Goal: Task Accomplishment & Management: Manage account settings

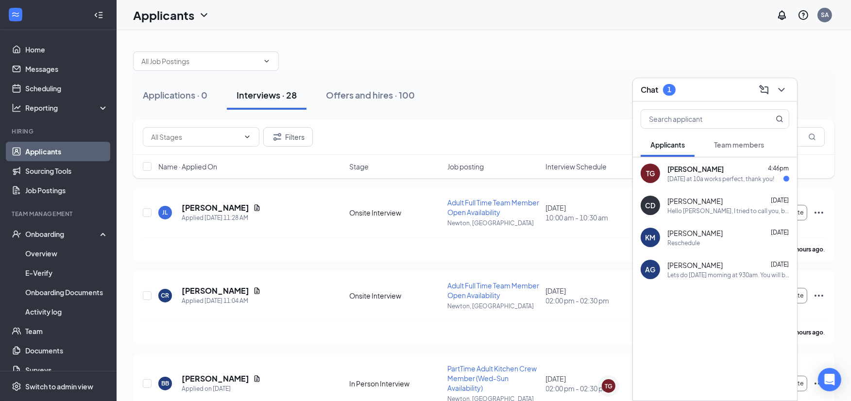
click at [717, 179] on div "[DATE] at 10a works perfect, thank you!" at bounding box center [721, 179] width 107 height 8
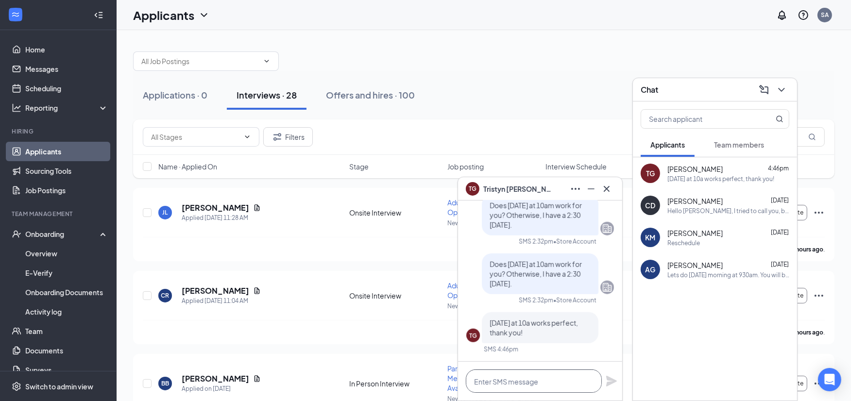
click at [549, 379] on textarea at bounding box center [534, 381] width 136 height 23
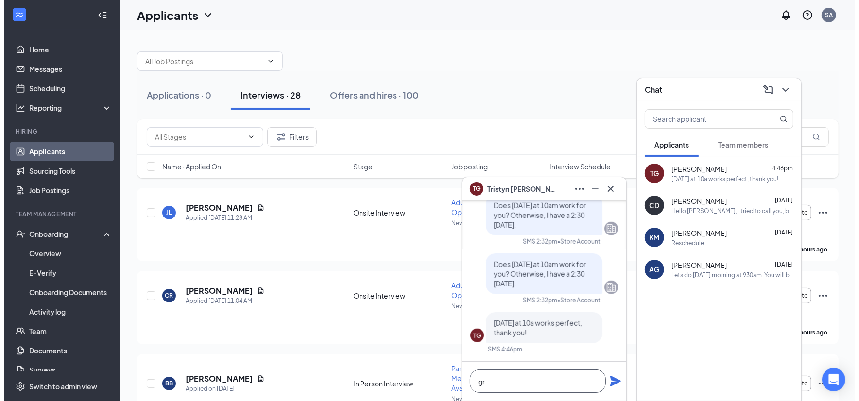
scroll to position [0, 0]
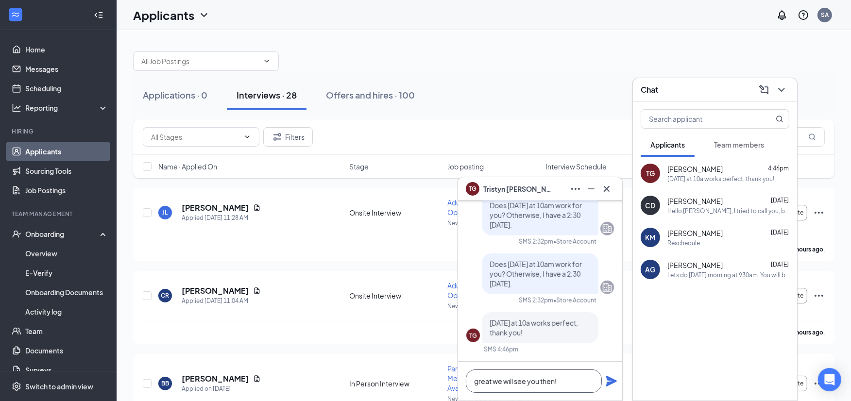
type textarea "great we will see you then!"
click at [608, 378] on icon "Plane" at bounding box center [611, 381] width 11 height 11
click at [532, 190] on div "TG [PERSON_NAME]" at bounding box center [540, 189] width 149 height 16
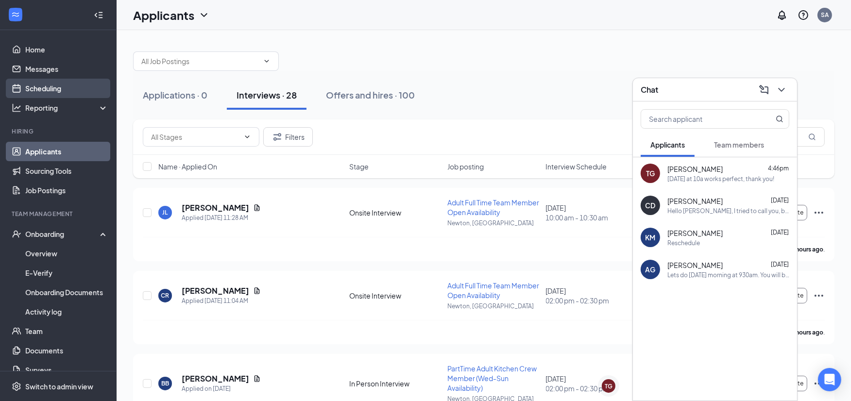
click at [61, 89] on link "Scheduling" at bounding box center [66, 88] width 83 height 19
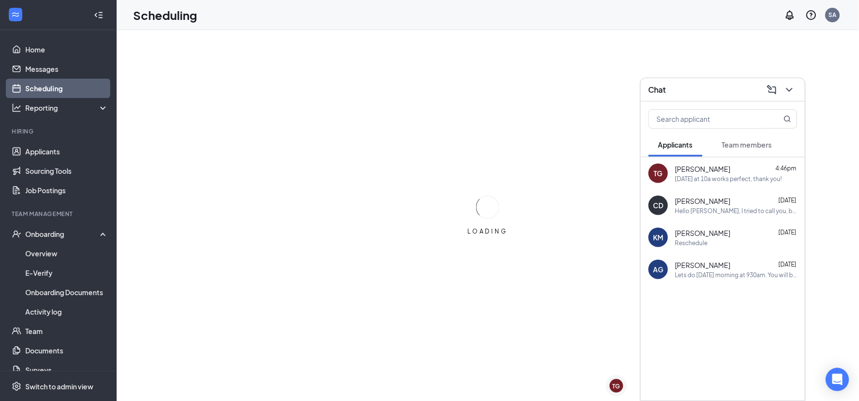
click at [687, 91] on div "Chat" at bounding box center [723, 89] width 149 height 15
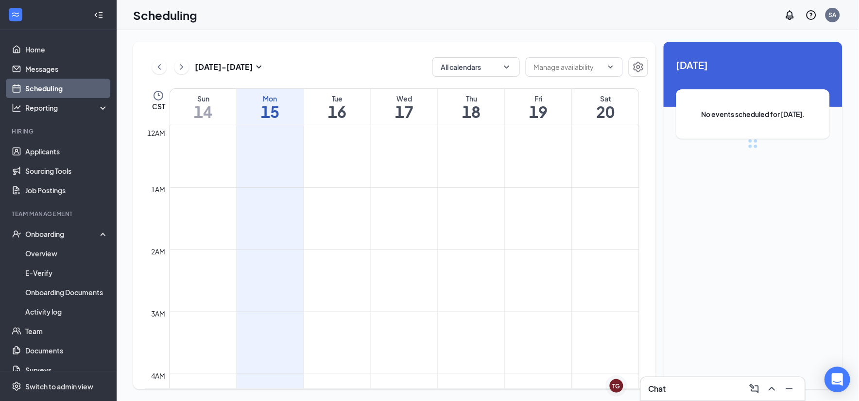
click at [842, 379] on icon "Open Intercom Messenger" at bounding box center [837, 380] width 11 height 13
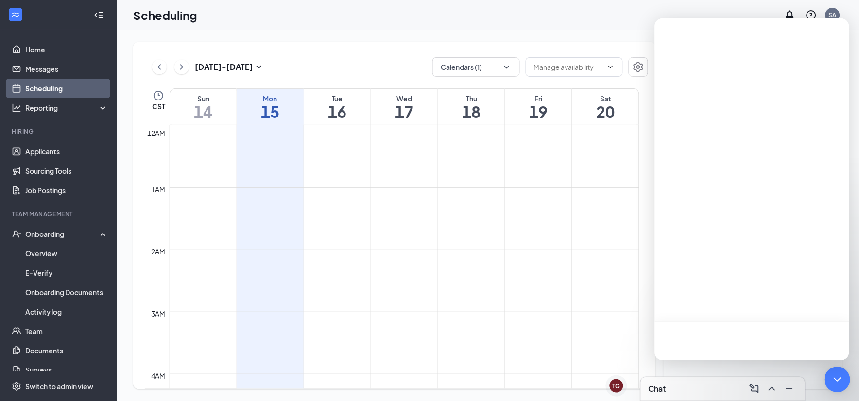
scroll to position [478, 0]
click at [845, 380] on div "Open Intercom Messenger" at bounding box center [838, 380] width 26 height 26
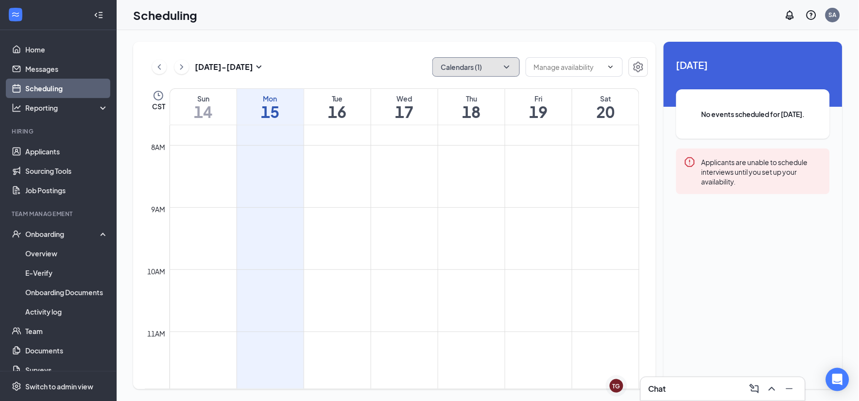
click at [512, 66] on button "Calendars (1)" at bounding box center [475, 66] width 87 height 19
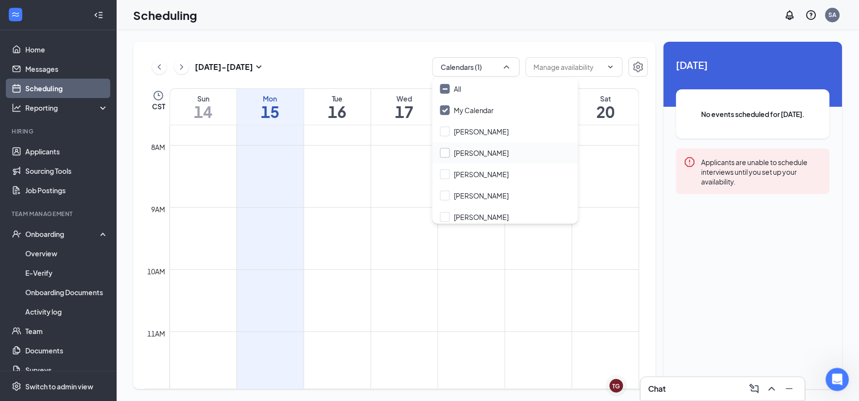
click at [452, 150] on input "[PERSON_NAME]" at bounding box center [474, 153] width 69 height 10
checkbox input "true"
click at [392, 50] on div "[DATE] - [DATE] Calendars (2) CST Sun 14 Mon 15 Tue 16 Wed 17 Thu 18 Fri 19 Sat…" at bounding box center [394, 216] width 523 height 348
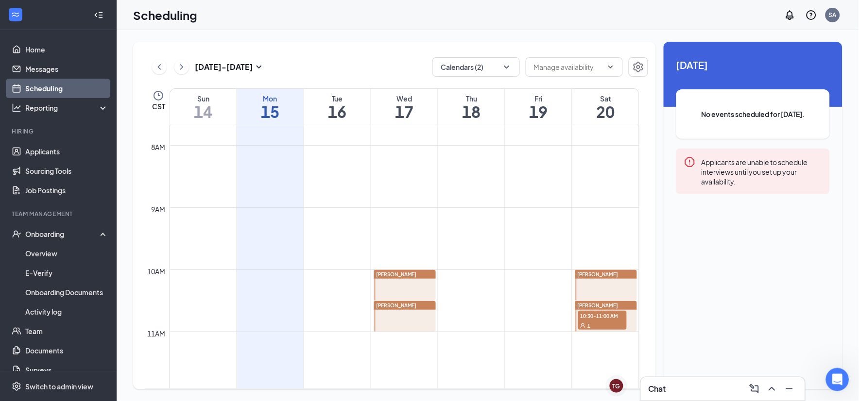
scroll to position [532, 0]
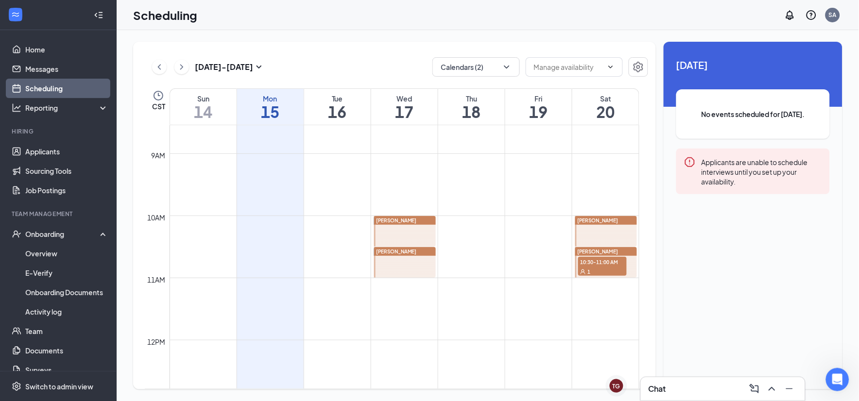
click at [409, 230] on div at bounding box center [405, 231] width 62 height 31
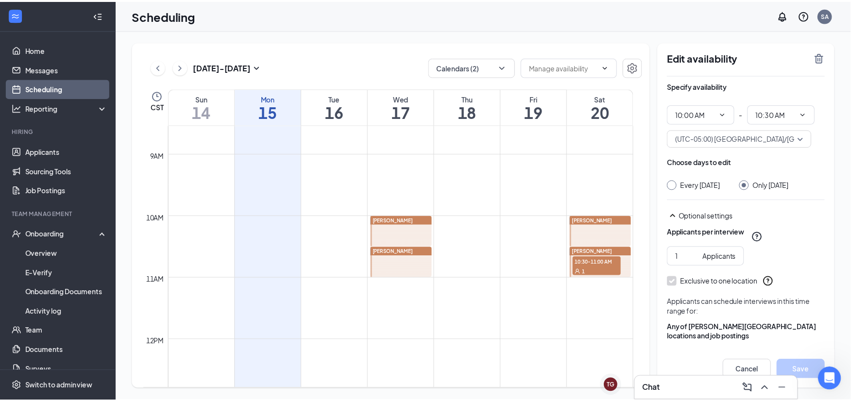
scroll to position [35, 0]
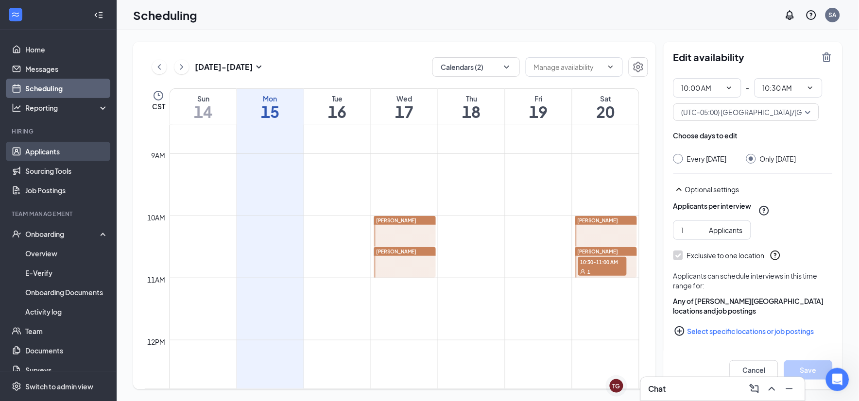
click at [59, 153] on link "Applicants" at bounding box center [66, 151] width 83 height 19
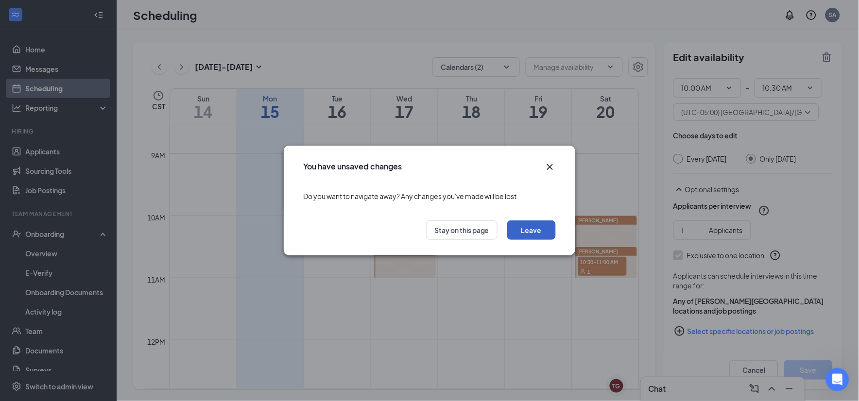
click at [527, 230] on button "Leave" at bounding box center [531, 230] width 49 height 19
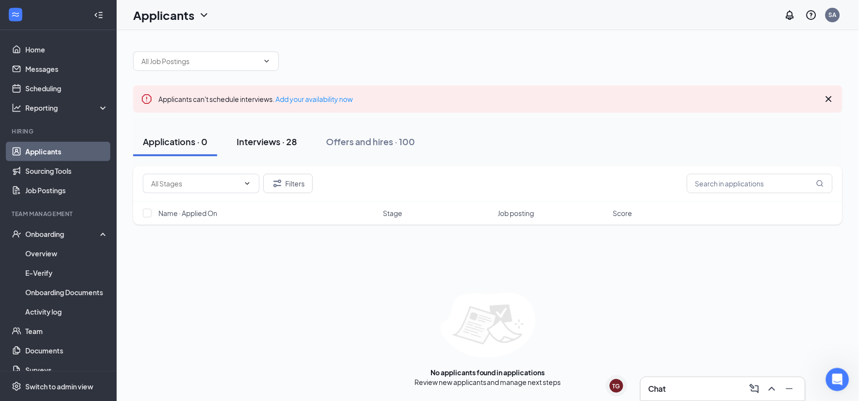
click at [284, 137] on div "Interviews · 28" at bounding box center [267, 142] width 60 height 12
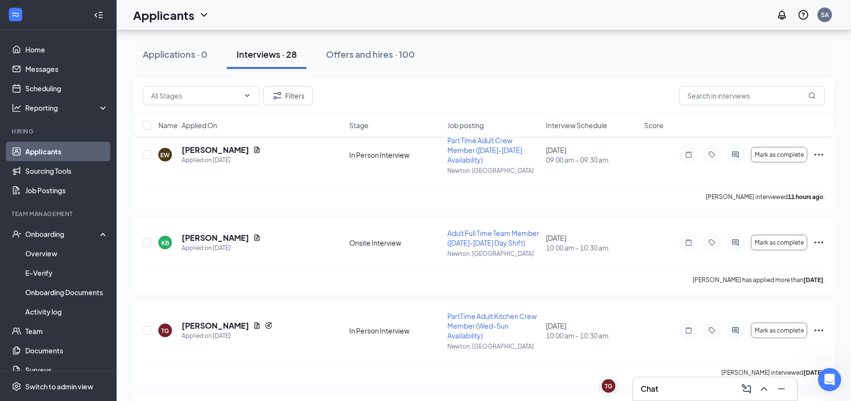
scroll to position [1511, 0]
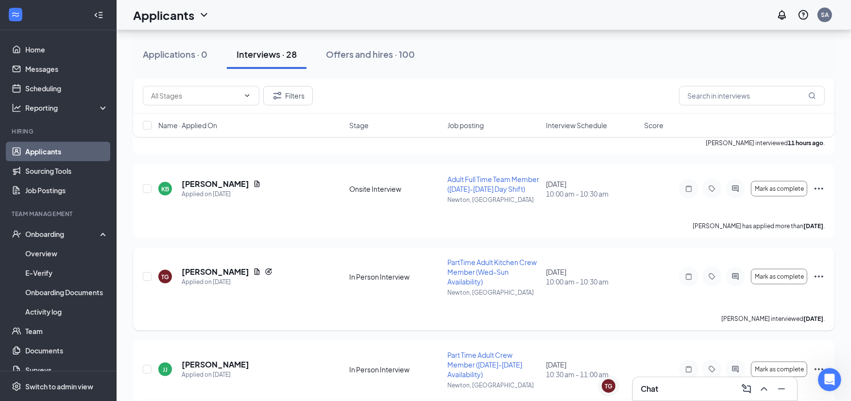
click at [816, 279] on icon "Ellipses" at bounding box center [819, 277] width 12 height 12
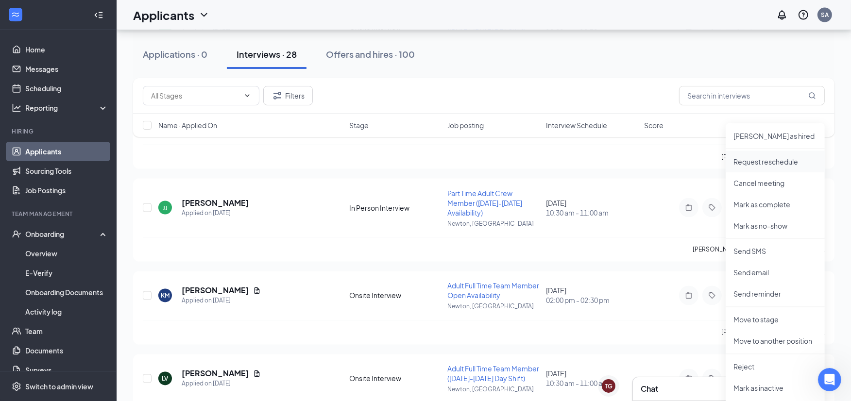
scroll to position [1619, 0]
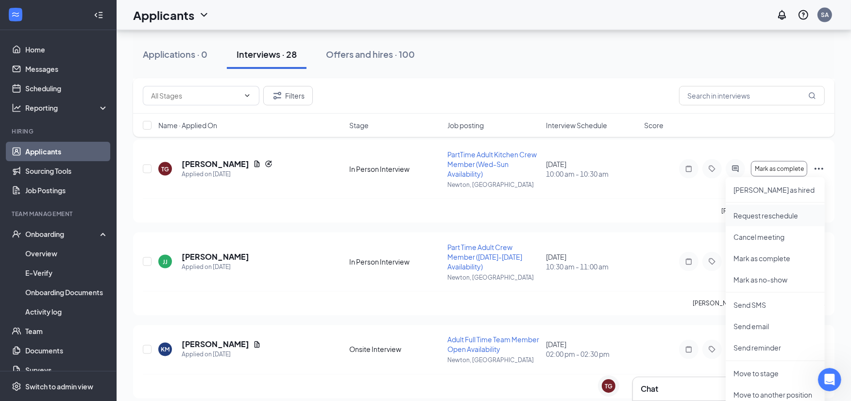
click at [775, 216] on p "Request reschedule" at bounding box center [776, 216] width 84 height 10
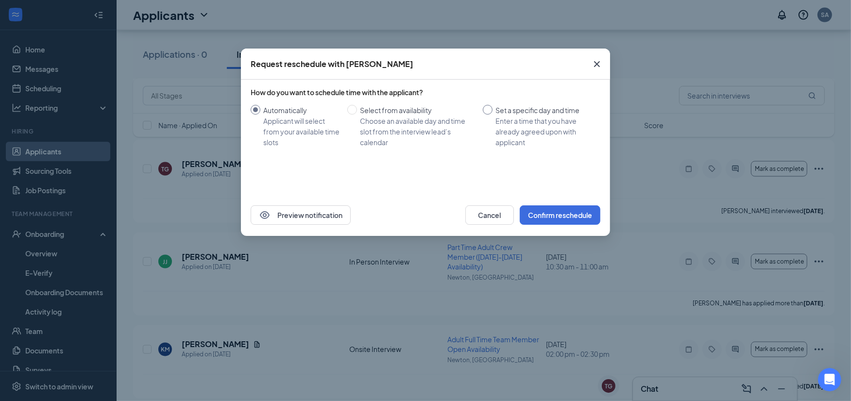
click at [483, 108] on input "Set a specific day and time Enter a time that you have already agreed upon with…" at bounding box center [488, 110] width 10 height 10
radio input "true"
radio input "false"
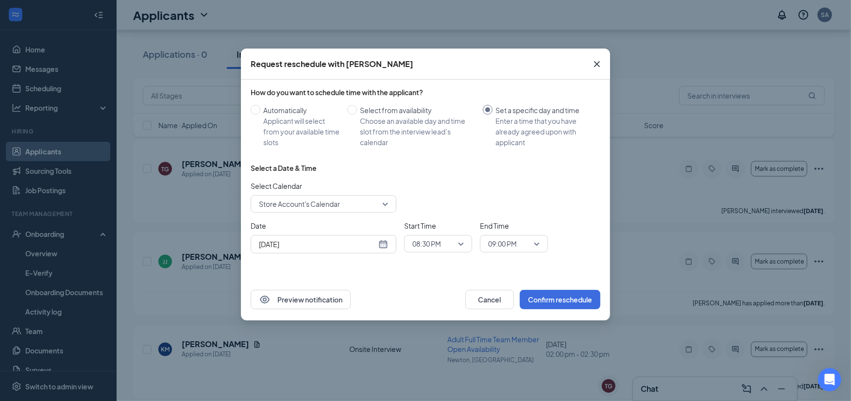
click at [387, 198] on span "Store Account's Calendar" at bounding box center [323, 204] width 129 height 15
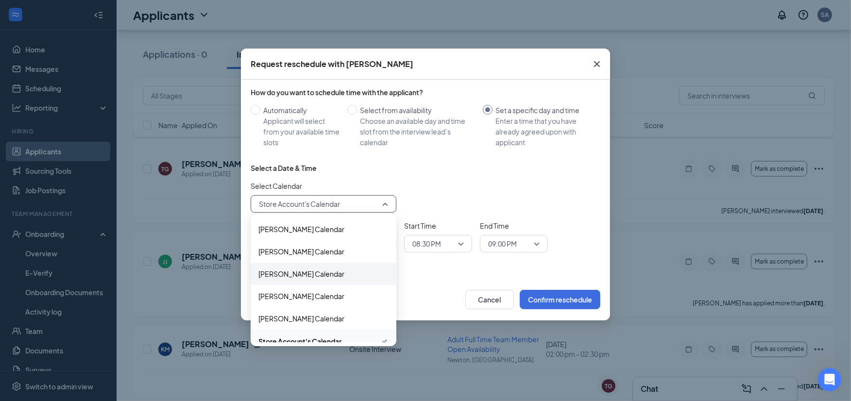
scroll to position [11, 0]
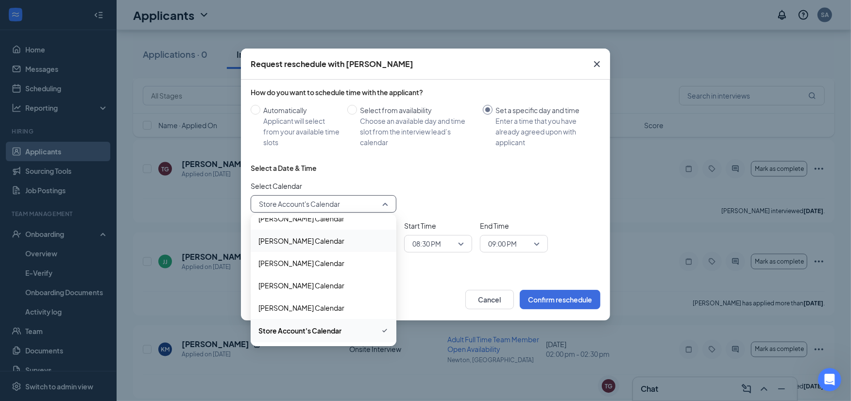
click at [338, 236] on span "[PERSON_NAME] Calendar" at bounding box center [301, 241] width 86 height 11
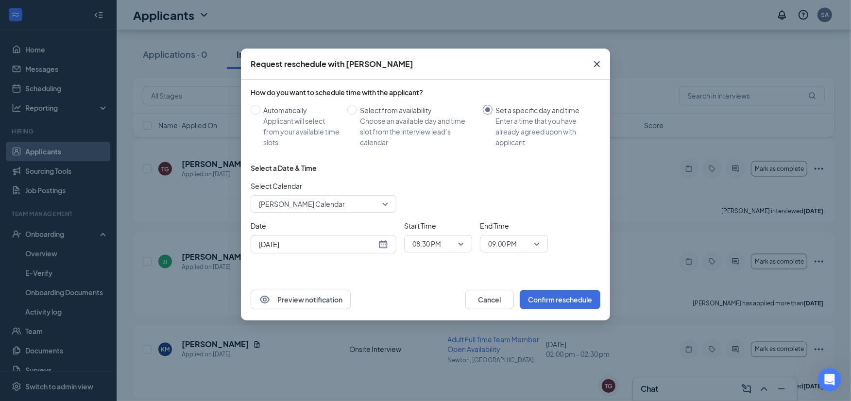
click at [385, 244] on div "[DATE]" at bounding box center [323, 244] width 129 height 11
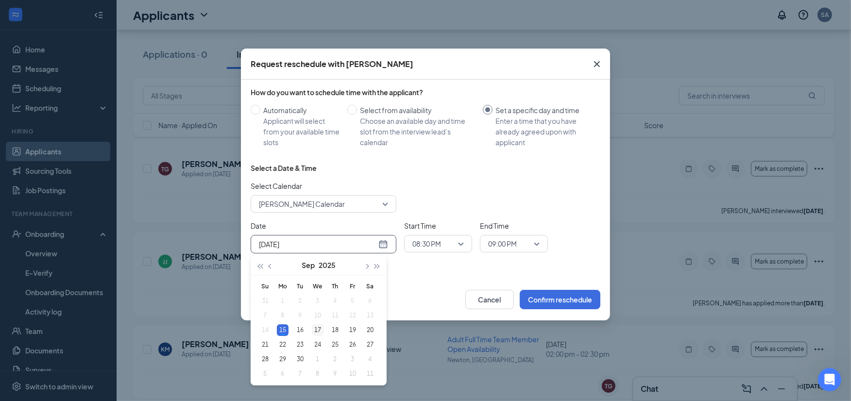
type input "[DATE]"
click at [322, 328] on div "17" at bounding box center [318, 331] width 12 height 12
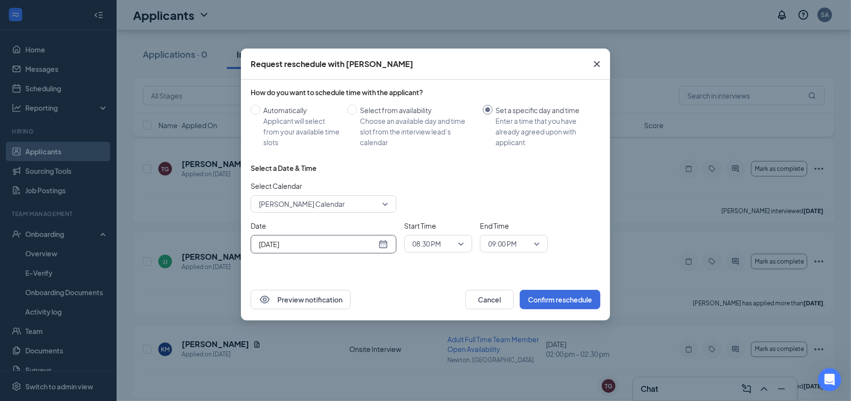
click at [460, 241] on span "08:30 PM" at bounding box center [438, 244] width 52 height 15
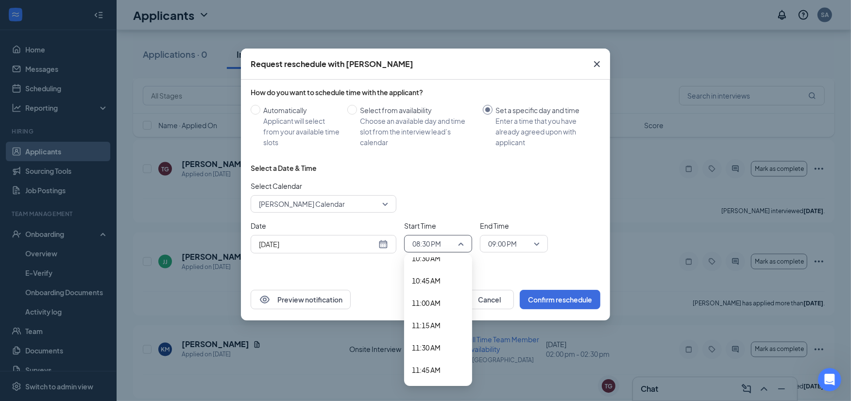
scroll to position [841, 0]
click at [434, 319] on span "10:00 AM" at bounding box center [426, 322] width 29 height 11
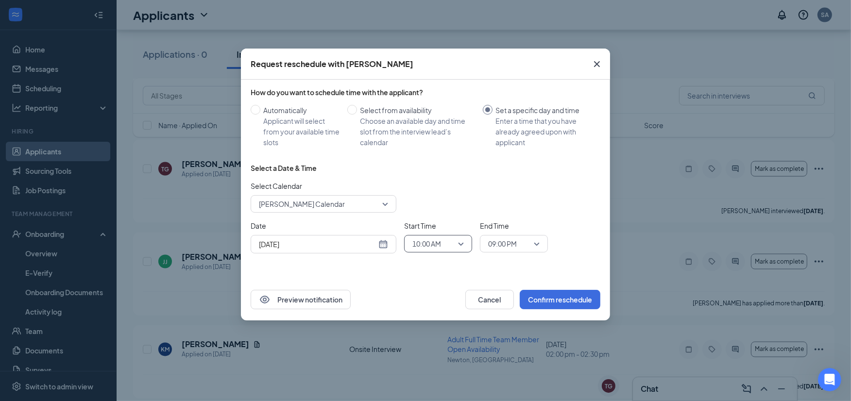
click at [537, 241] on span "09:00 PM" at bounding box center [514, 244] width 52 height 15
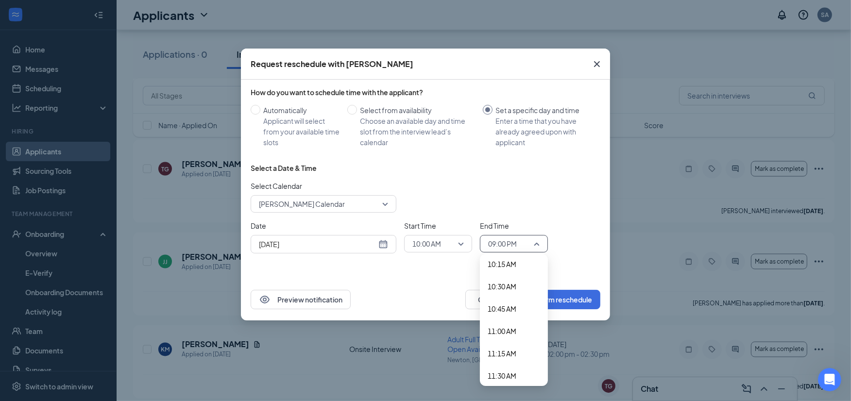
scroll to position [885, 0]
click at [500, 322] on span "10:30 AM" at bounding box center [502, 322] width 29 height 11
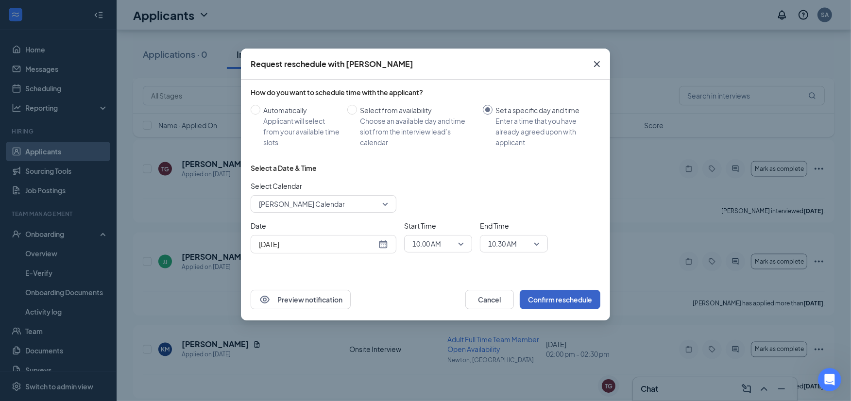
click at [554, 298] on button "Confirm reschedule" at bounding box center [560, 299] width 81 height 19
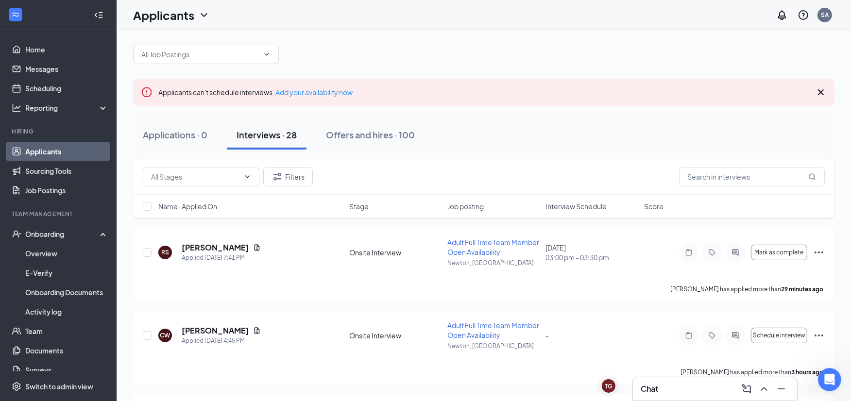
scroll to position [0, 0]
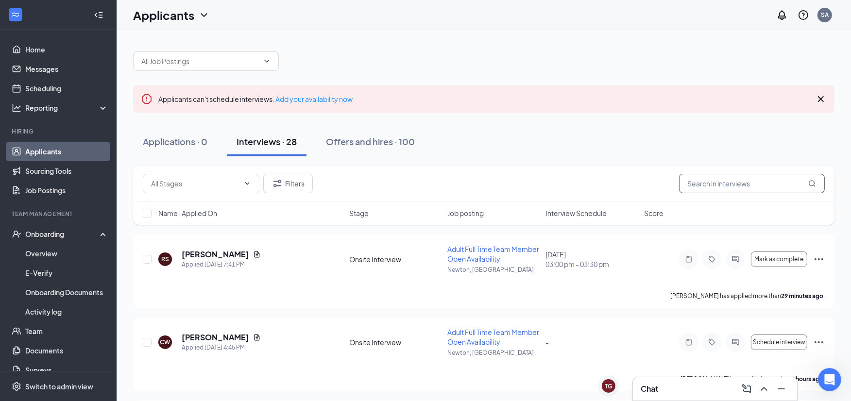
click at [754, 182] on input "text" at bounding box center [752, 183] width 146 height 19
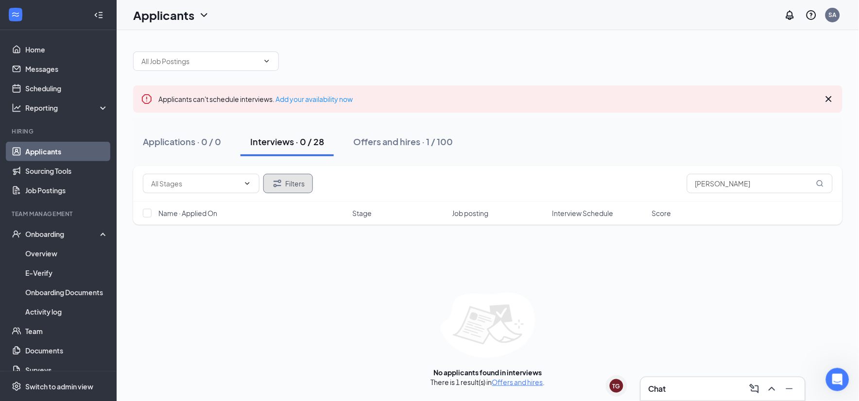
click at [281, 186] on icon "Filter" at bounding box center [278, 184] width 12 height 12
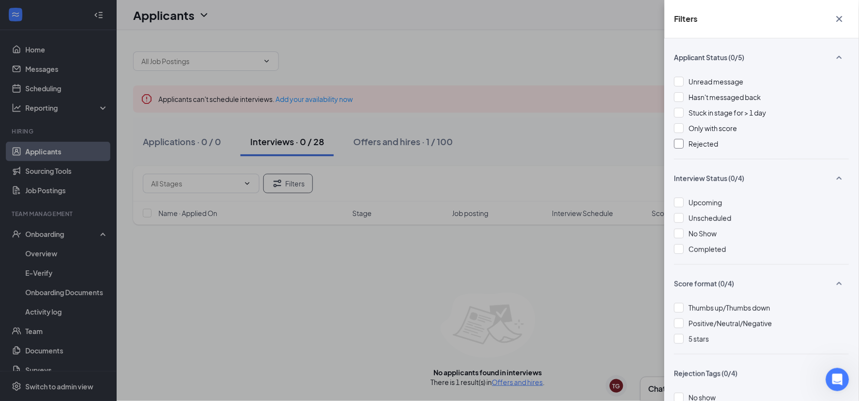
click at [677, 144] on div at bounding box center [679, 144] width 10 height 10
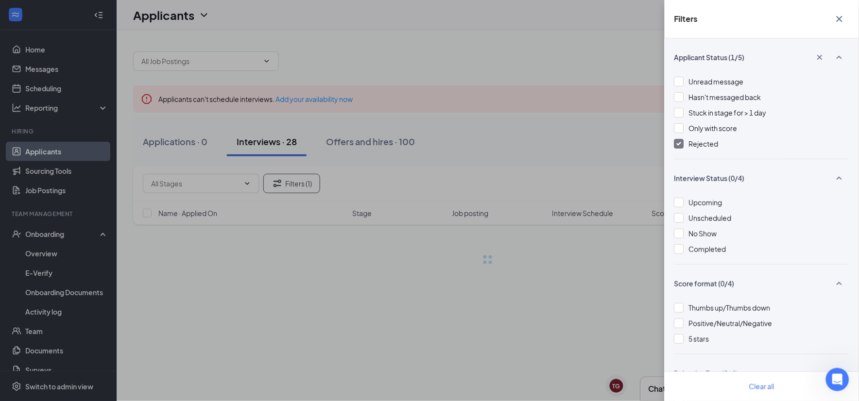
click at [615, 142] on div "Filters Applicant Status (1/5) Unread message Hasn't messaged back Stuck in sta…" at bounding box center [429, 200] width 859 height 401
click at [841, 19] on icon "Cross" at bounding box center [840, 19] width 6 height 6
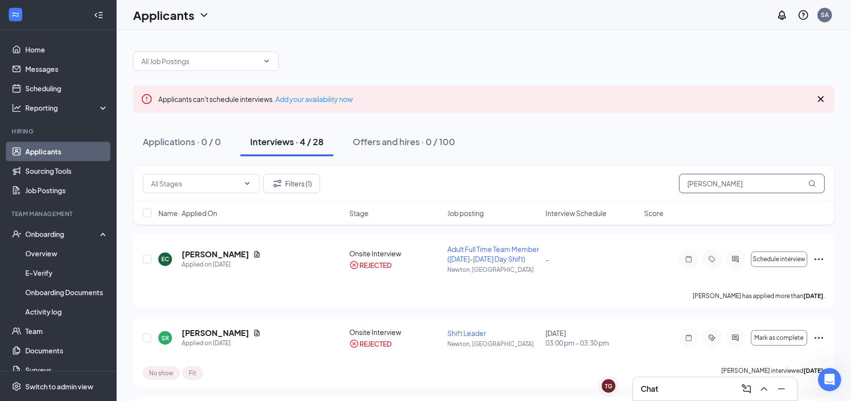
click at [724, 179] on input "[PERSON_NAME]" at bounding box center [752, 183] width 146 height 19
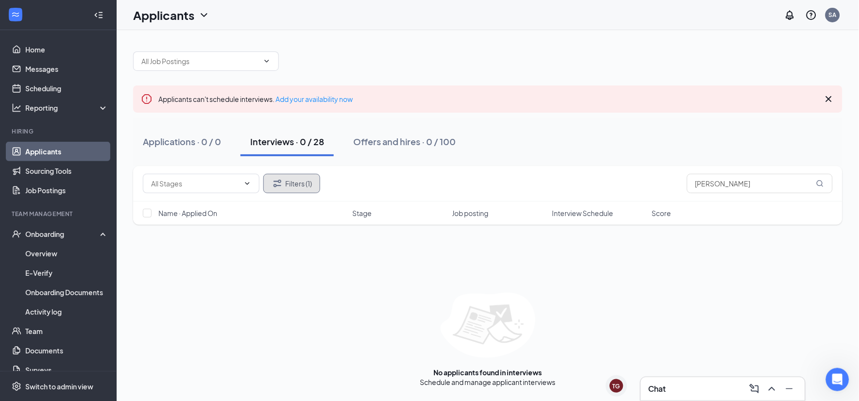
click at [307, 187] on button "Filters (1)" at bounding box center [291, 183] width 57 height 19
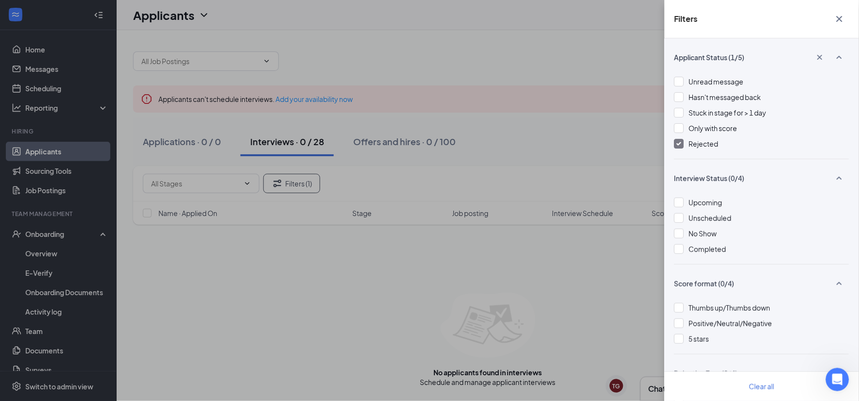
click at [682, 141] on div at bounding box center [679, 144] width 10 height 10
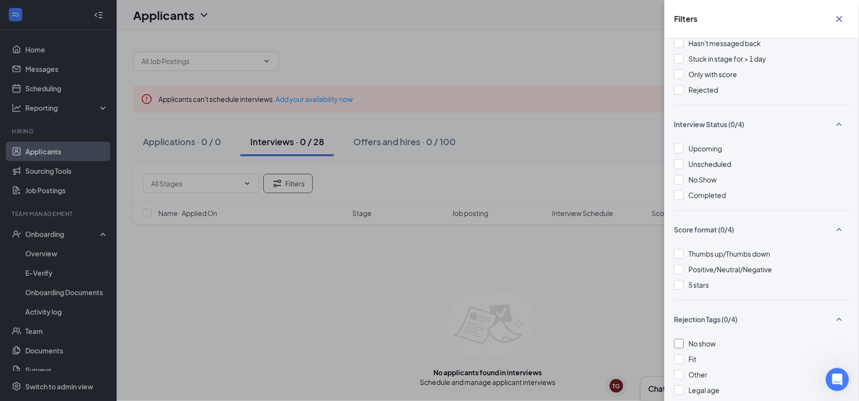
click at [679, 342] on div at bounding box center [679, 344] width 10 height 10
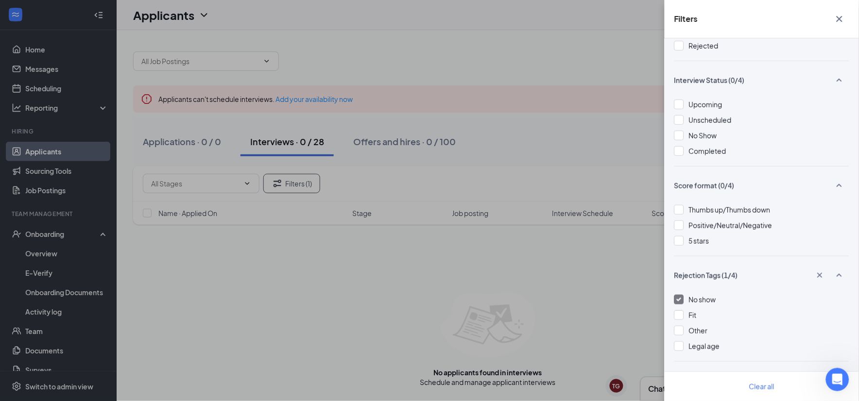
click at [679, 300] on img at bounding box center [679, 300] width 5 height 4
click at [680, 310] on div at bounding box center [679, 315] width 10 height 10
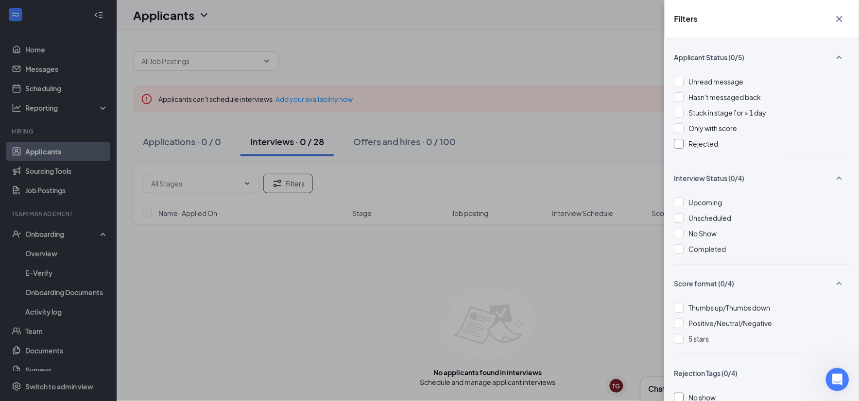
click at [678, 142] on div at bounding box center [679, 144] width 10 height 10
click at [679, 232] on div at bounding box center [679, 234] width 10 height 10
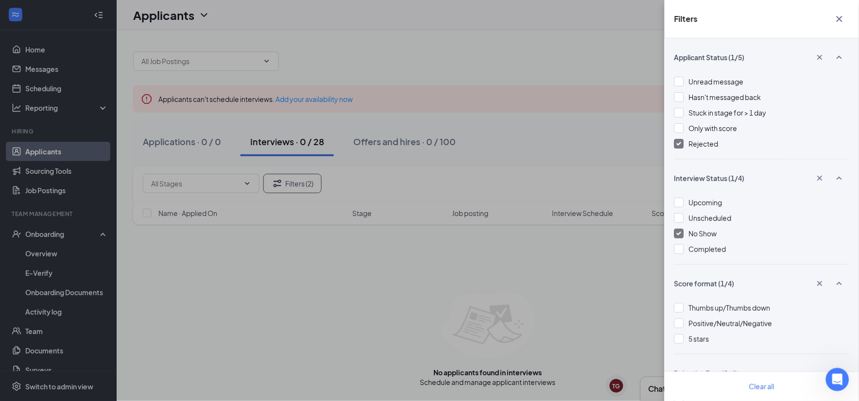
click at [678, 232] on img at bounding box center [679, 234] width 5 height 4
click at [677, 144] on img at bounding box center [679, 144] width 5 height 4
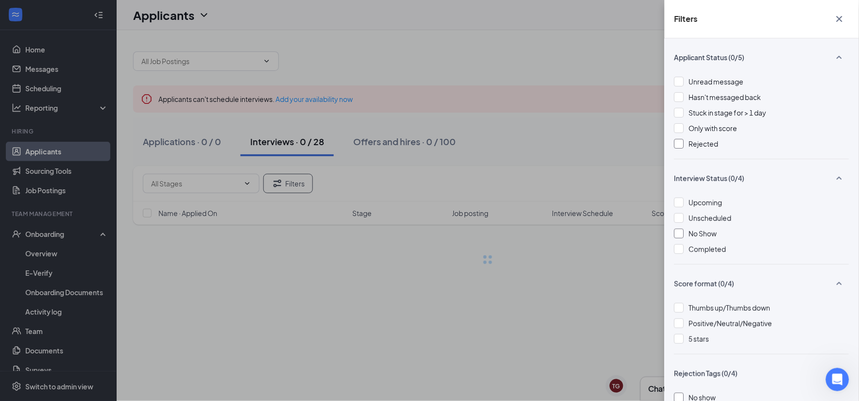
click at [627, 142] on div "Filters Applicant Status (0/5) Unread message Hasn't messaged back Stuck in sta…" at bounding box center [429, 200] width 859 height 401
click at [617, 122] on div "Filters Applicant Status (0/5) Unread message Hasn't messaged back Stuck in sta…" at bounding box center [429, 200] width 859 height 401
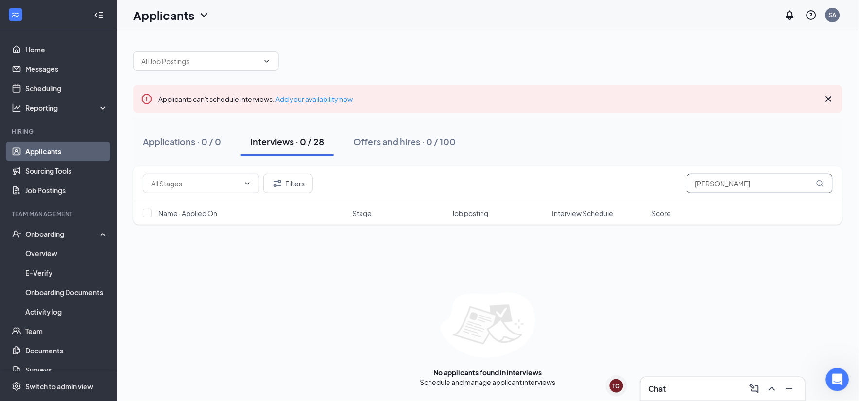
drag, startPoint x: 706, startPoint y: 185, endPoint x: 691, endPoint y: 185, distance: 14.6
click at [691, 185] on input "[PERSON_NAME]" at bounding box center [760, 183] width 146 height 19
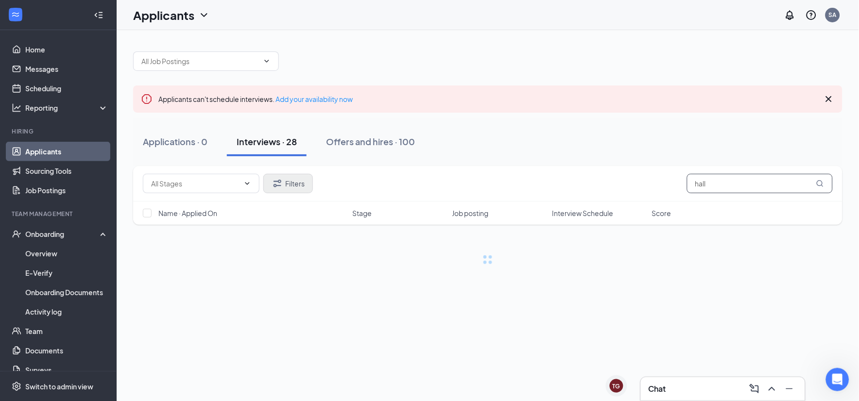
type input "hall"
click at [303, 185] on button "Filters" at bounding box center [288, 183] width 50 height 19
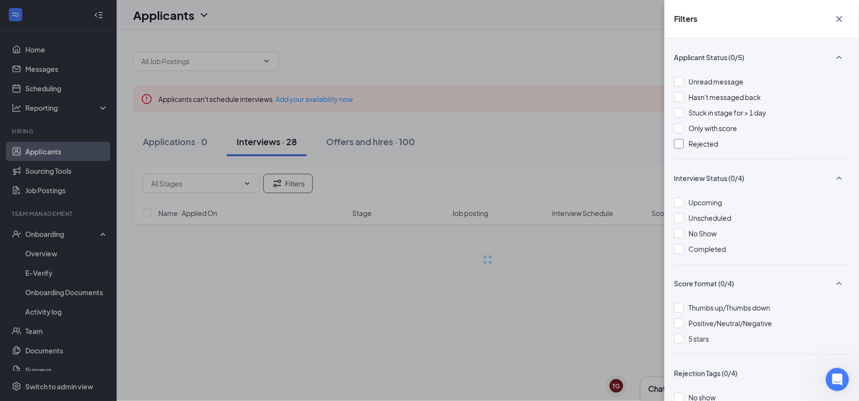
click at [679, 142] on div at bounding box center [679, 144] width 10 height 10
click at [609, 142] on div "Filters Applicant Status (1/5) Unread message Hasn't messaged back Stuck in sta…" at bounding box center [429, 200] width 859 height 401
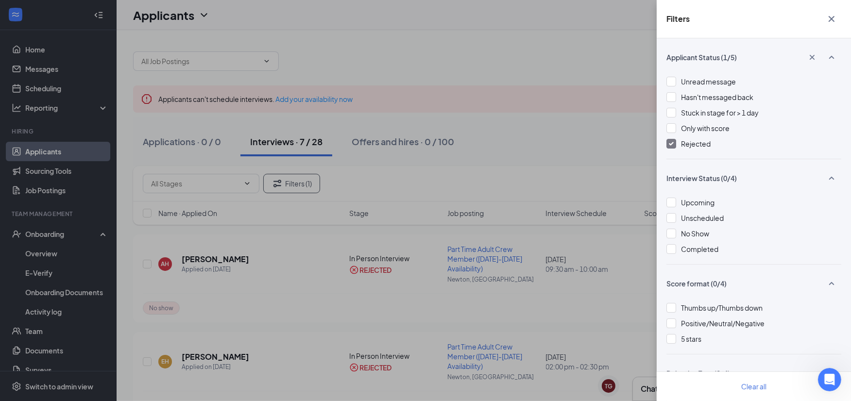
click at [839, 14] on button "button" at bounding box center [831, 19] width 19 height 18
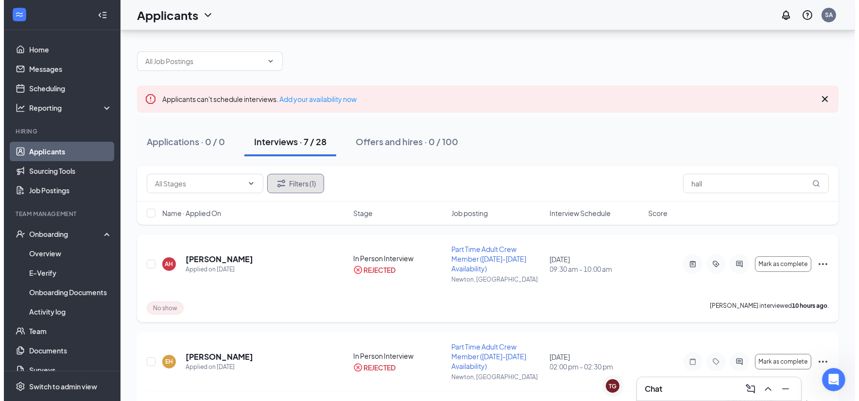
scroll to position [54, 0]
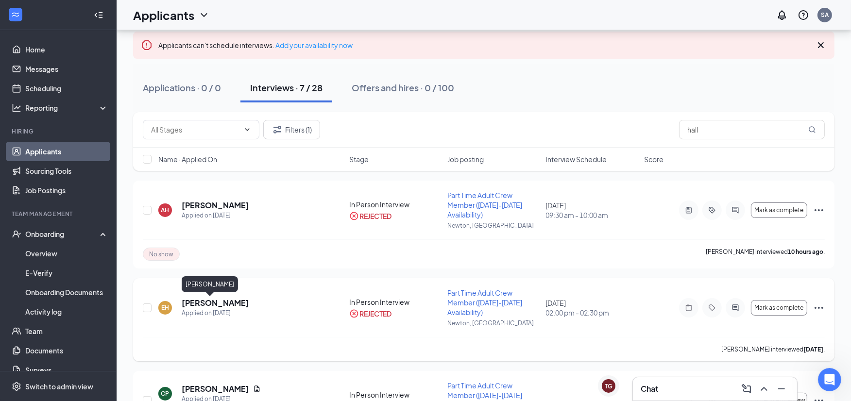
click at [206, 306] on h5 "[PERSON_NAME]" at bounding box center [216, 303] width 68 height 11
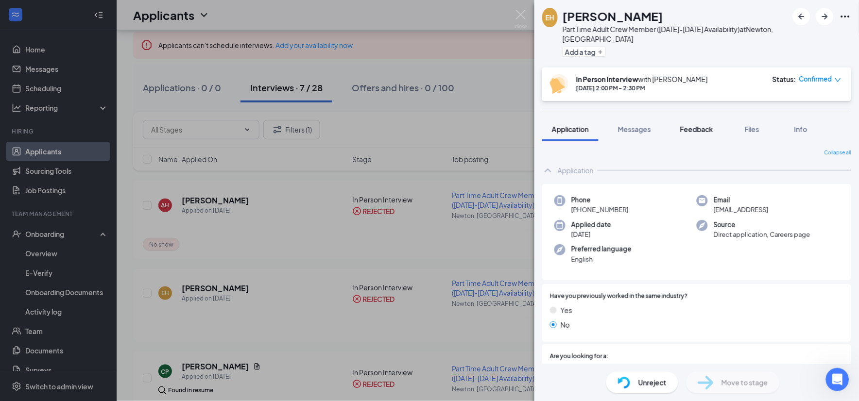
click at [717, 132] on button "Feedback" at bounding box center [696, 129] width 52 height 24
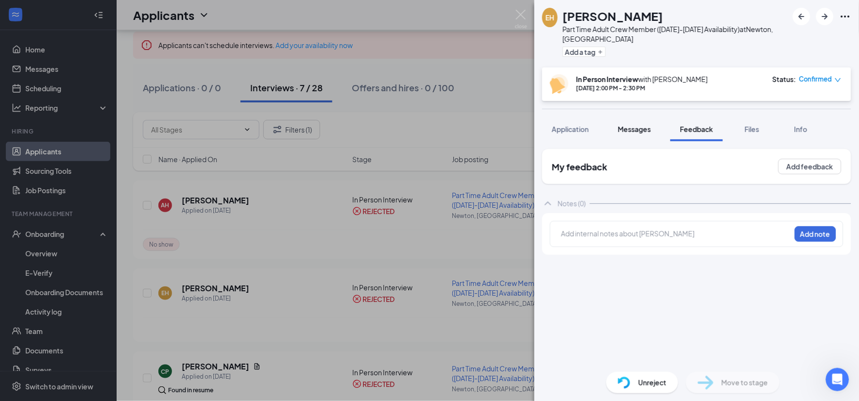
click at [639, 132] on span "Messages" at bounding box center [634, 129] width 33 height 9
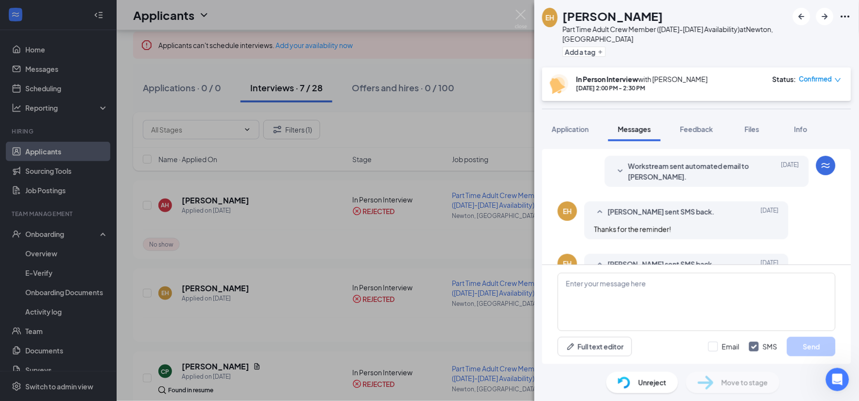
scroll to position [398, 0]
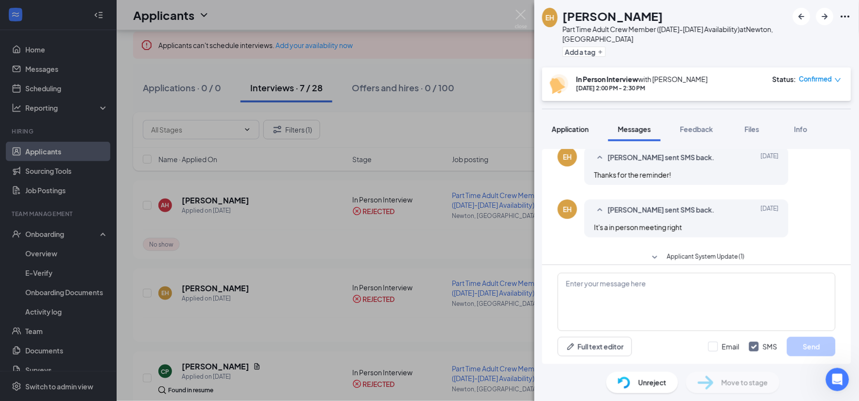
click at [570, 128] on span "Application" at bounding box center [570, 129] width 37 height 9
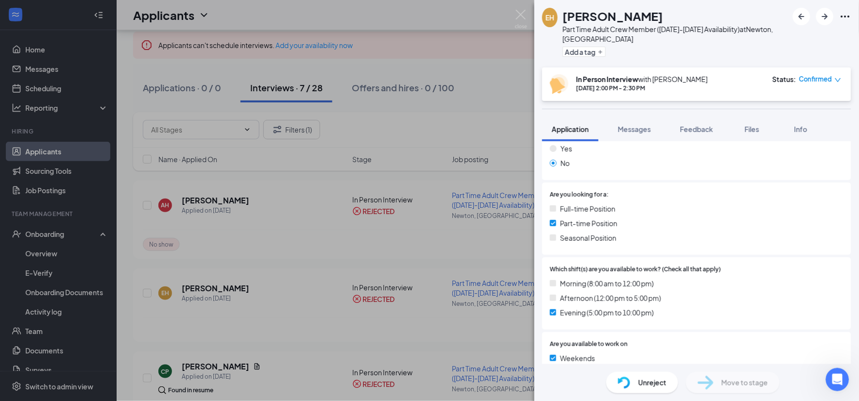
scroll to position [272, 0]
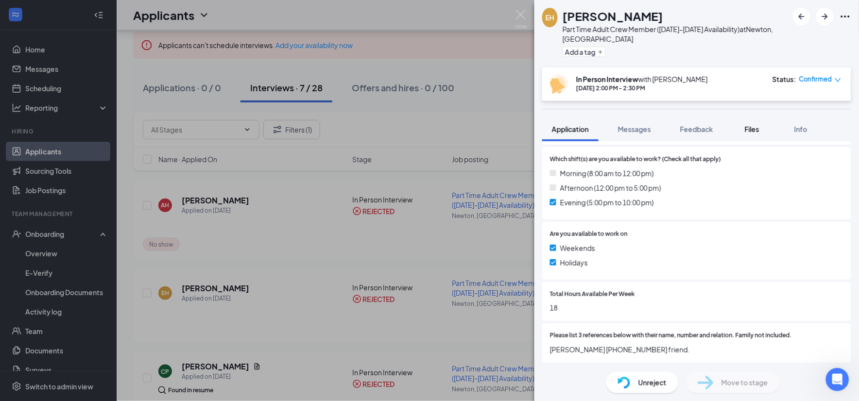
click at [755, 131] on span "Files" at bounding box center [752, 129] width 15 height 9
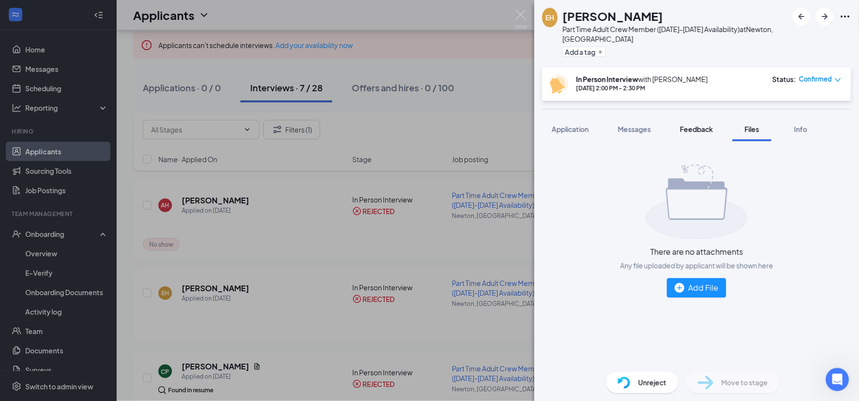
click at [702, 129] on span "Feedback" at bounding box center [696, 129] width 33 height 9
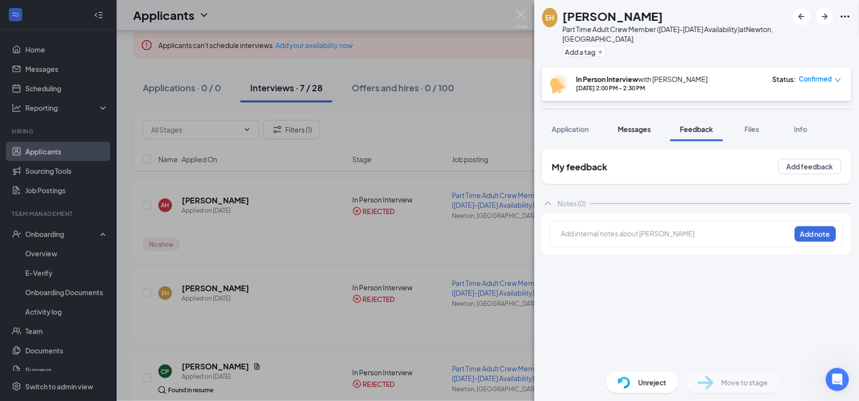
click at [638, 122] on button "Messages" at bounding box center [634, 129] width 52 height 24
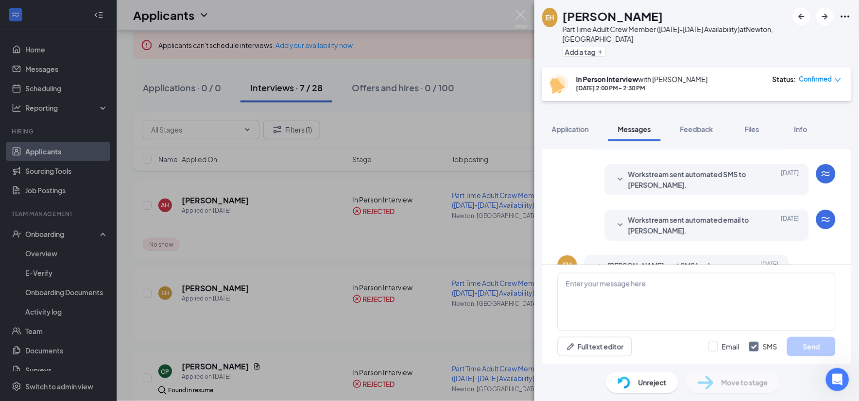
scroll to position [398, 0]
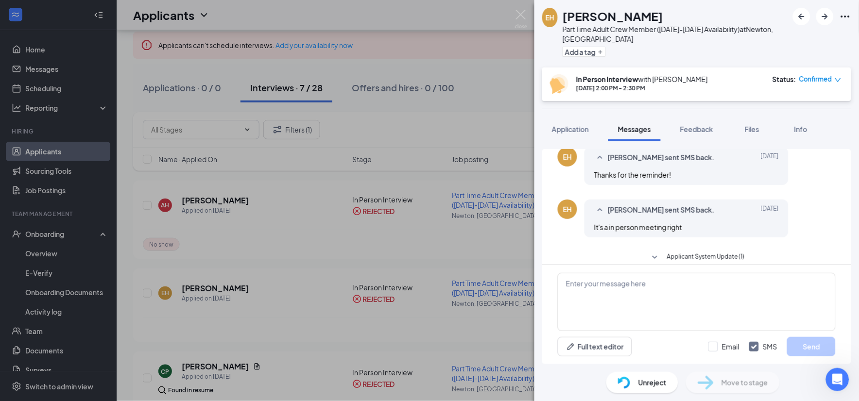
click at [697, 252] on span "Applicant System Update (1)" at bounding box center [706, 258] width 78 height 12
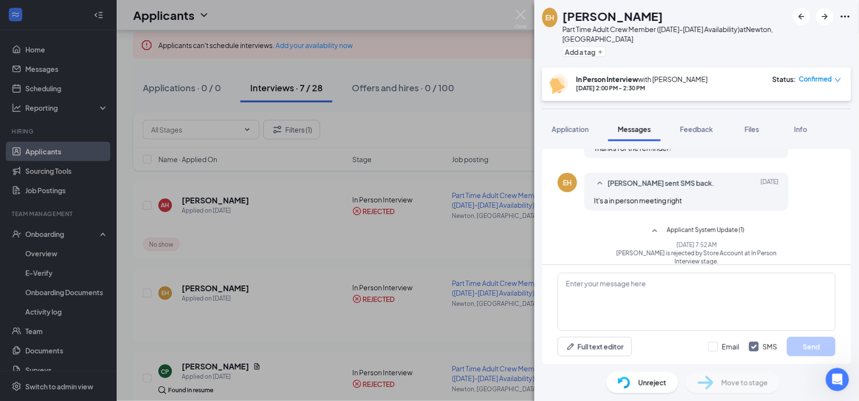
click at [837, 79] on icon "down" at bounding box center [838, 80] width 7 height 7
click at [851, 124] on div "Application Messages Feedback Files Info" at bounding box center [696, 129] width 325 height 24
click at [681, 304] on textarea at bounding box center [697, 302] width 278 height 58
click at [846, 15] on icon "Ellipses" at bounding box center [846, 17] width 12 height 12
click at [791, 151] on div "EH [PERSON_NAME] sent SMS back. [DATE] Thanks for the reminder!" at bounding box center [697, 141] width 278 height 43
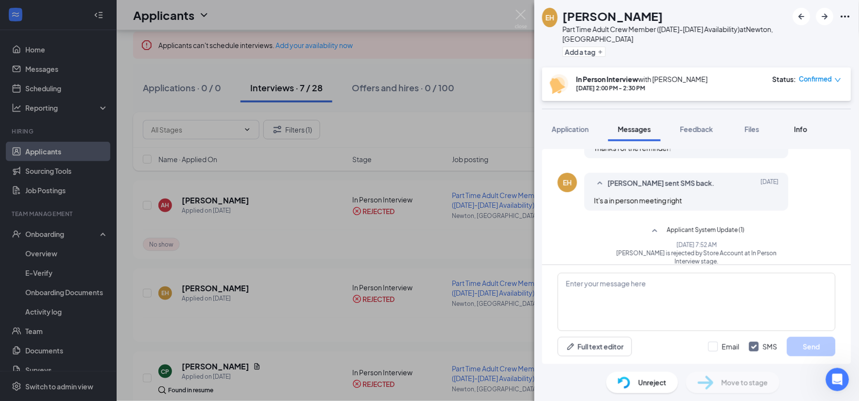
click at [798, 123] on button "Info" at bounding box center [800, 129] width 39 height 24
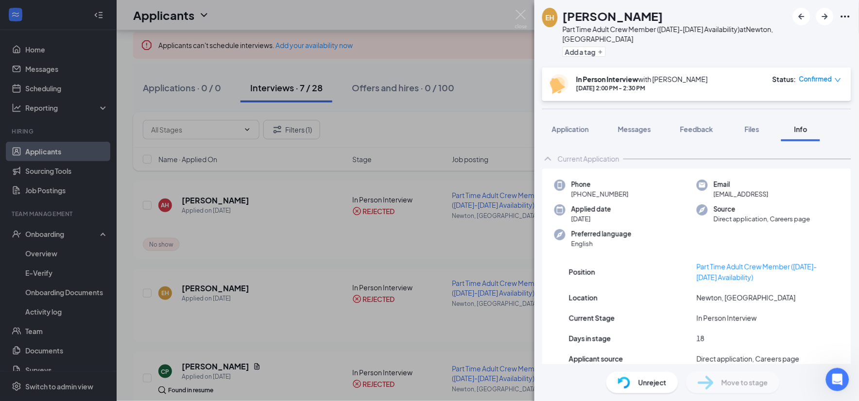
scroll to position [54, 0]
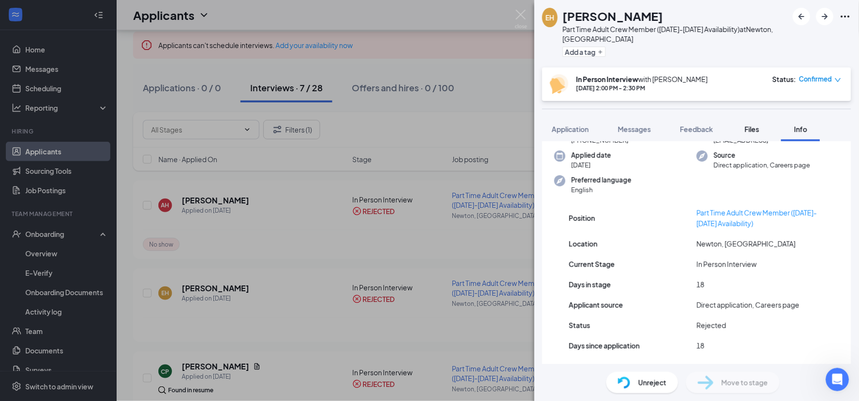
click at [754, 129] on span "Files" at bounding box center [752, 129] width 15 height 9
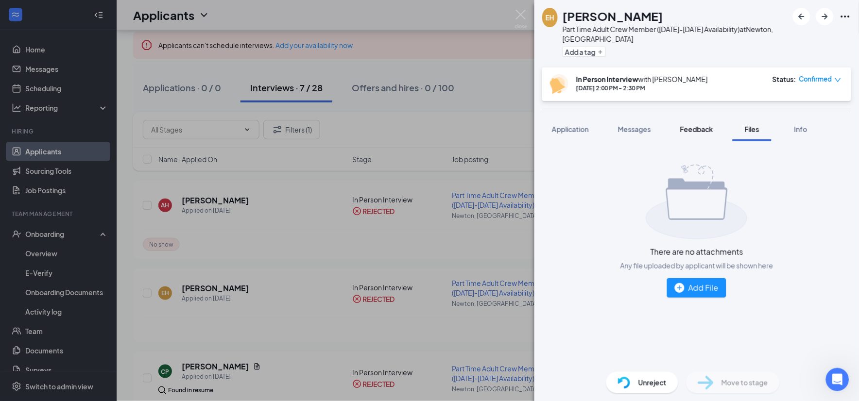
click at [700, 121] on button "Feedback" at bounding box center [696, 129] width 52 height 24
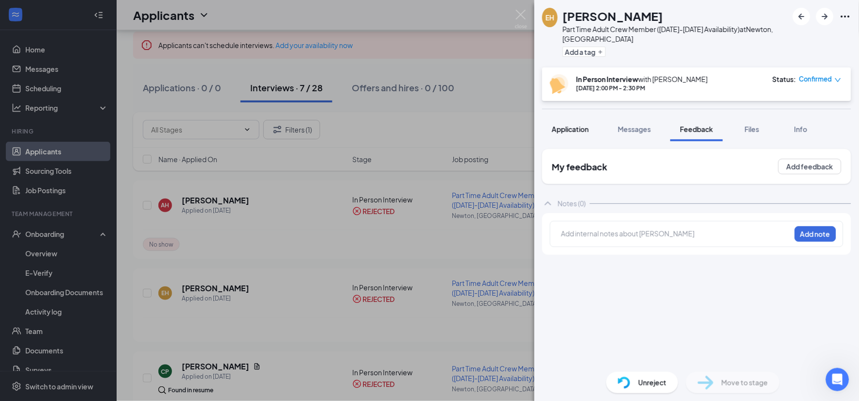
click at [572, 125] on span "Application" at bounding box center [570, 129] width 37 height 9
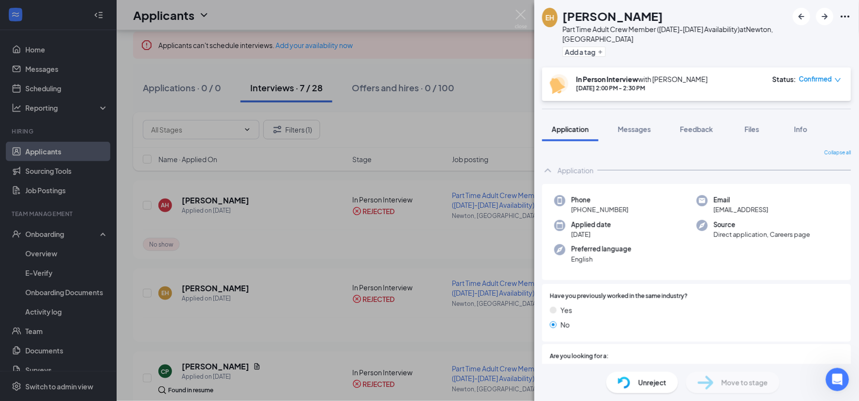
scroll to position [54, 0]
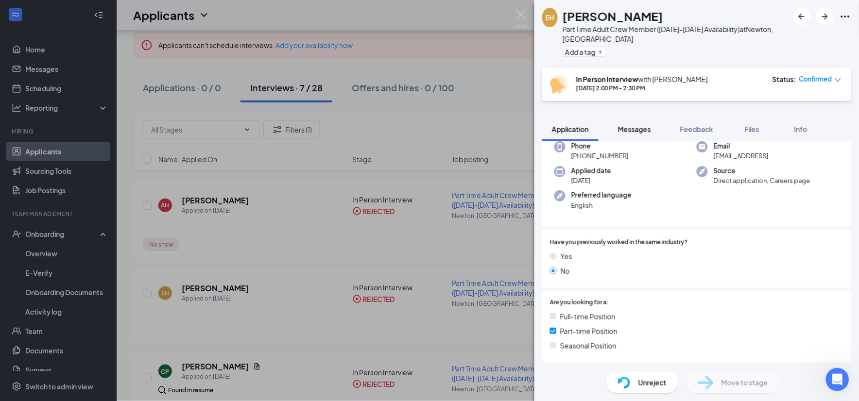
drag, startPoint x: 633, startPoint y: 128, endPoint x: 644, endPoint y: 127, distance: 10.8
click at [633, 128] on span "Messages" at bounding box center [634, 129] width 33 height 9
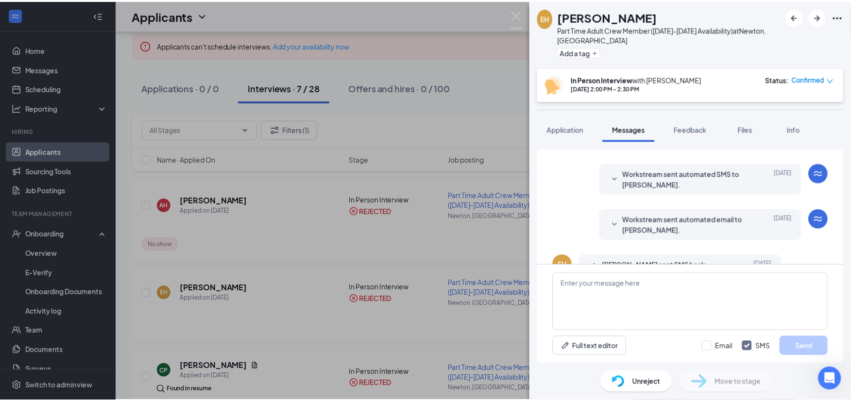
scroll to position [398, 0]
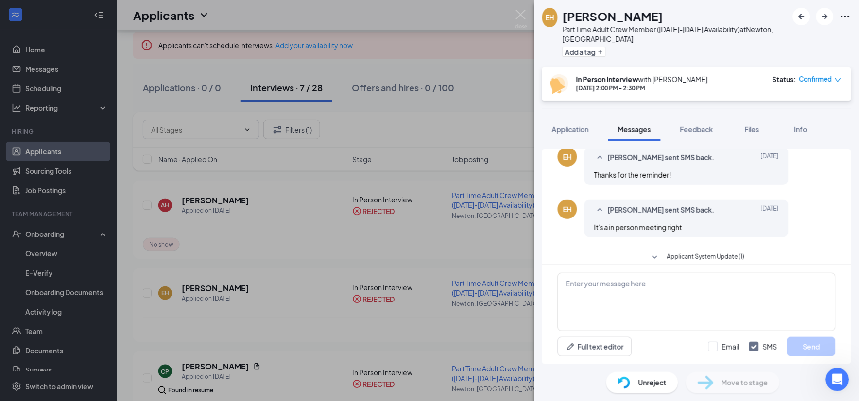
click at [843, 12] on icon "Ellipses" at bounding box center [846, 17] width 12 height 12
click at [710, 52] on div "Add a tag" at bounding box center [675, 52] width 225 height 16
click at [525, 17] on img at bounding box center [521, 19] width 12 height 19
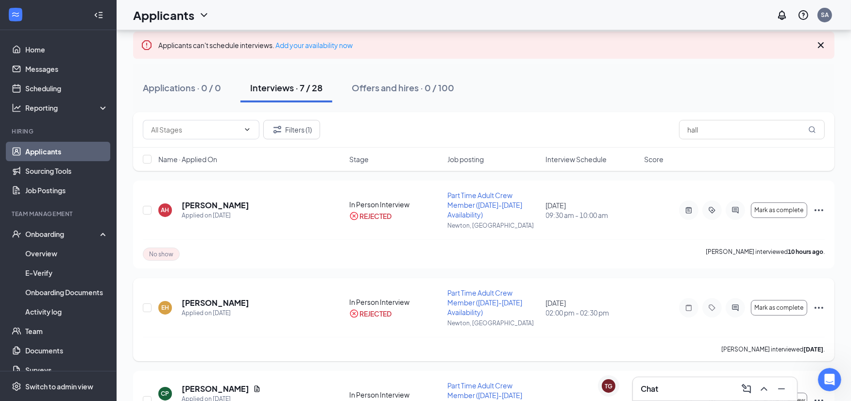
click at [818, 307] on icon "Ellipses" at bounding box center [819, 308] width 12 height 12
click at [769, 329] on p "Unreject" at bounding box center [776, 328] width 84 height 10
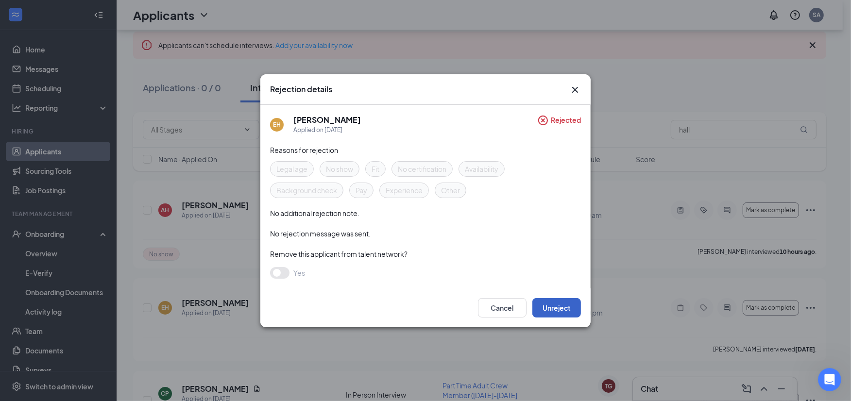
click at [553, 308] on button "Unreject" at bounding box center [556, 307] width 49 height 19
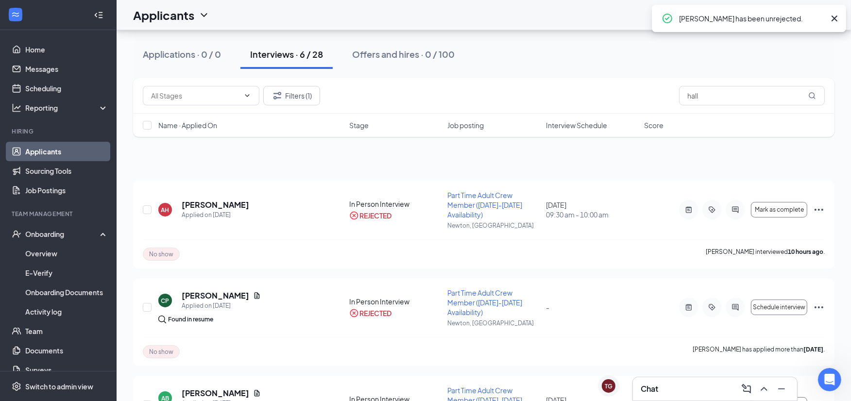
scroll to position [108, 0]
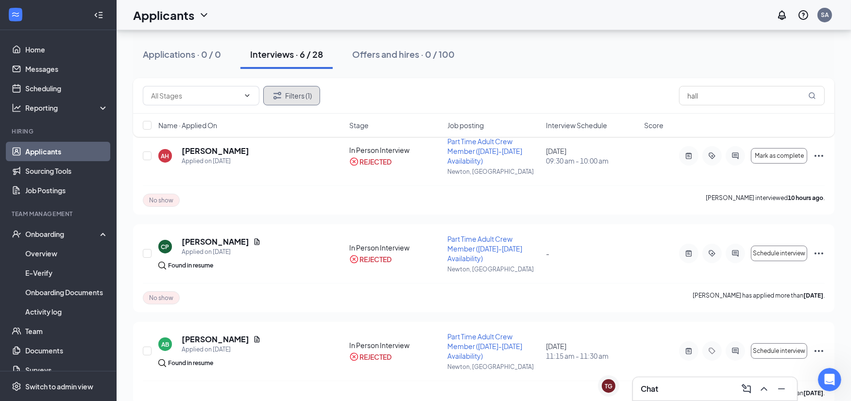
click at [300, 94] on button "Filters (1)" at bounding box center [291, 95] width 57 height 19
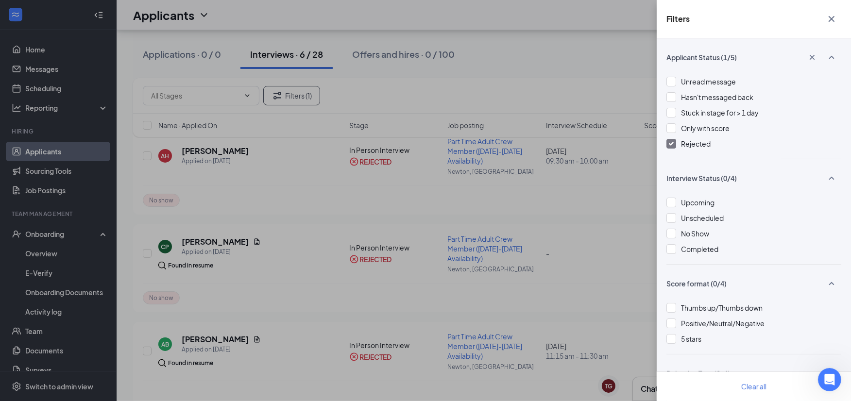
click at [674, 140] on div at bounding box center [672, 144] width 10 height 10
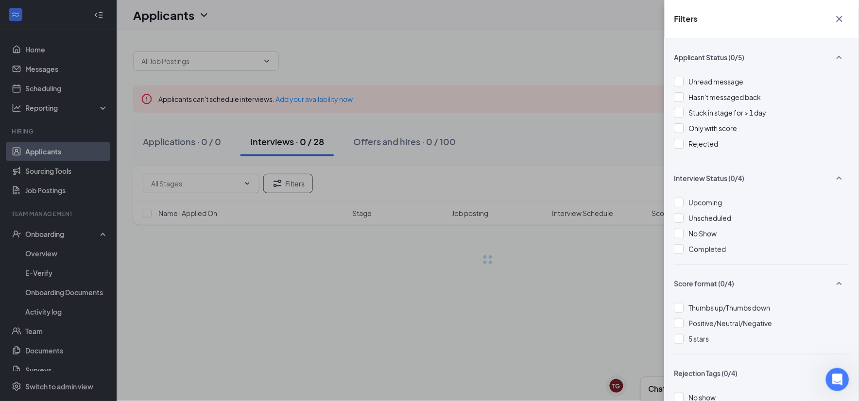
click at [590, 54] on div "Filters Applicant Status (0/5) Unread message Hasn't messaged back Stuck in sta…" at bounding box center [429, 200] width 859 height 401
click at [668, 54] on div "Applicant Status (0/5) Unread message Hasn't messaged back Stuck in stage for >…" at bounding box center [762, 219] width 194 height 363
click at [652, 58] on div "Filters Applicant Status (0/5) Unread message Hasn't messaged back Stuck in sta…" at bounding box center [429, 200] width 859 height 401
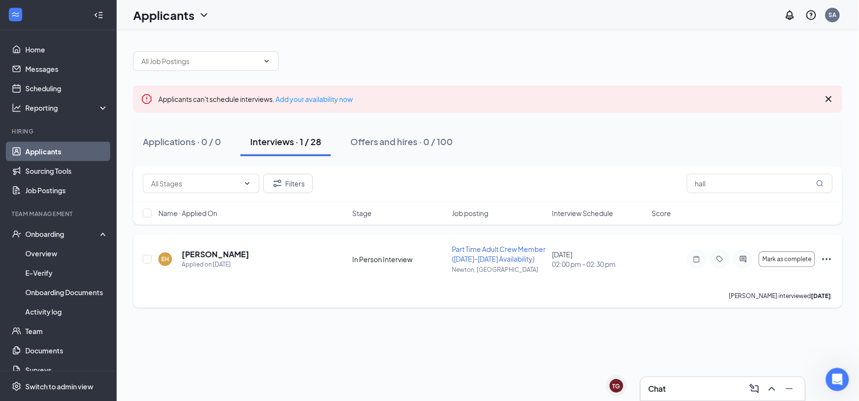
click at [824, 263] on icon "Ellipses" at bounding box center [827, 260] width 12 height 12
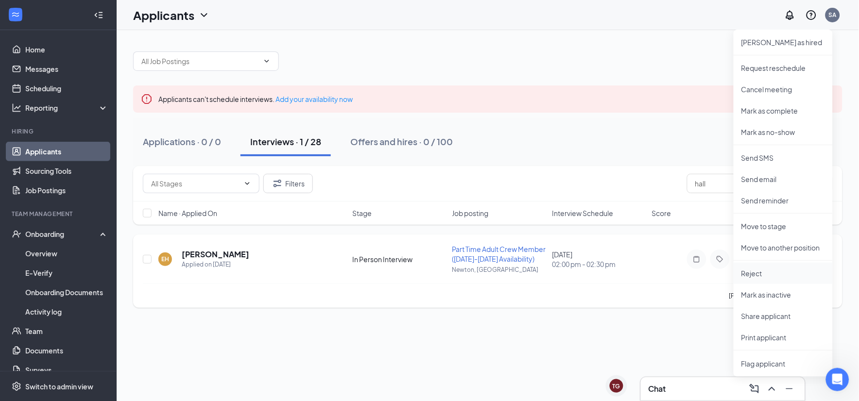
click at [764, 271] on p "Reject" at bounding box center [783, 274] width 84 height 10
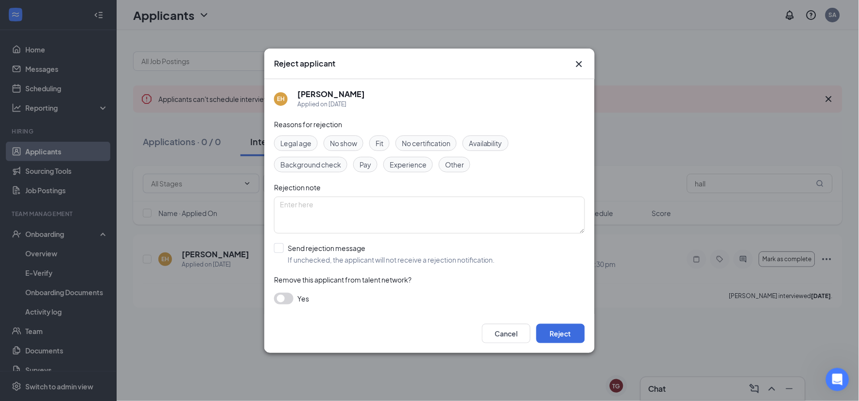
click at [382, 142] on span "Fit" at bounding box center [380, 143] width 8 height 11
click at [284, 253] on input "Send rejection message If unchecked, the applicant will not receive a rejection…" at bounding box center [384, 253] width 221 height 21
checkbox input "true"
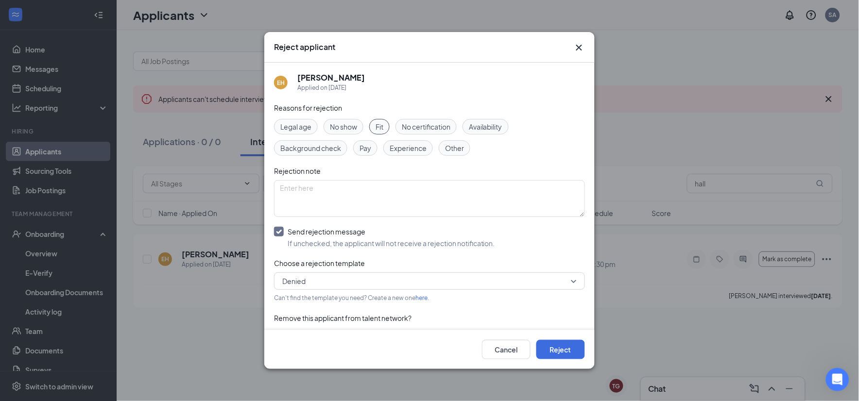
scroll to position [21, 0]
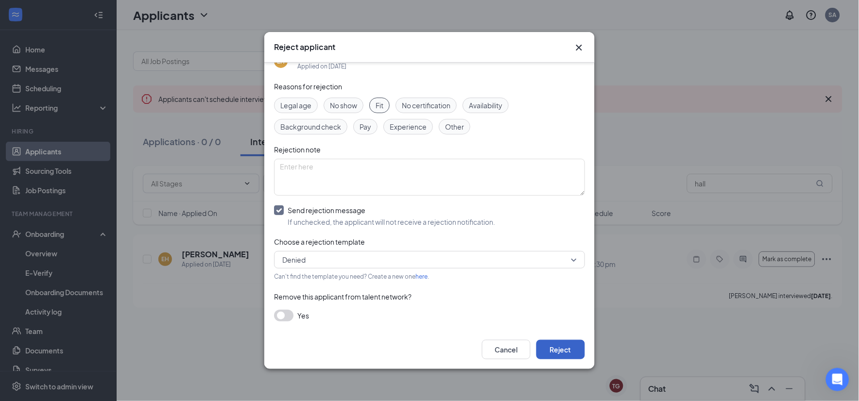
click at [557, 347] on button "Reject" at bounding box center [560, 349] width 49 height 19
